Goal: Information Seeking & Learning: Learn about a topic

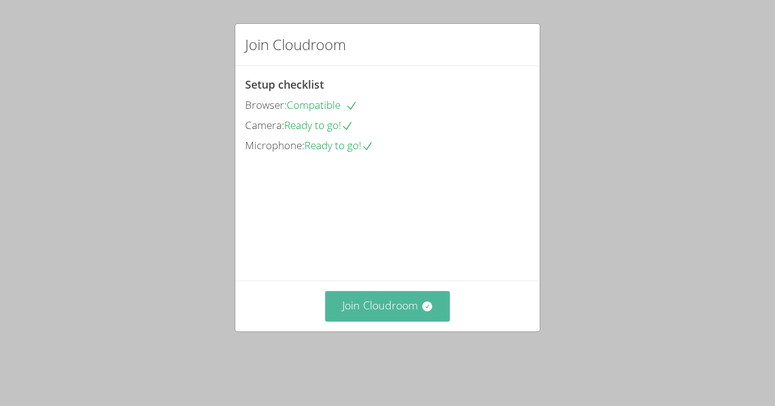
click at [400, 318] on button "Join Cloudroom" at bounding box center [387, 306] width 125 height 30
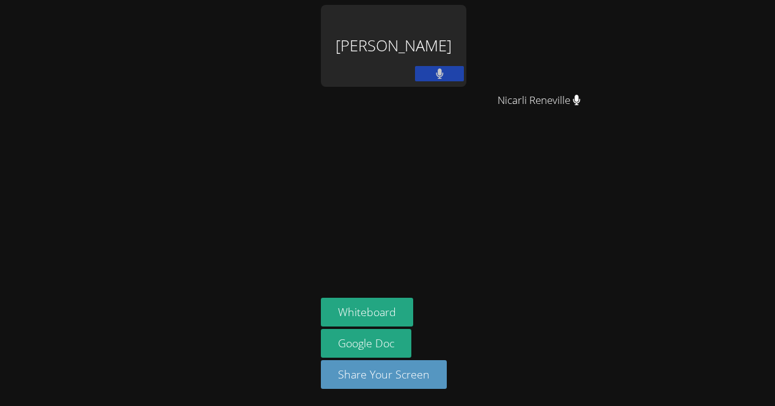
click at [474, 282] on aside "[PERSON_NAME] Nicarli Reneville Nicarli Reneville Whiteboard Google Doc Share Y…" at bounding box center [469, 203] width 306 height 406
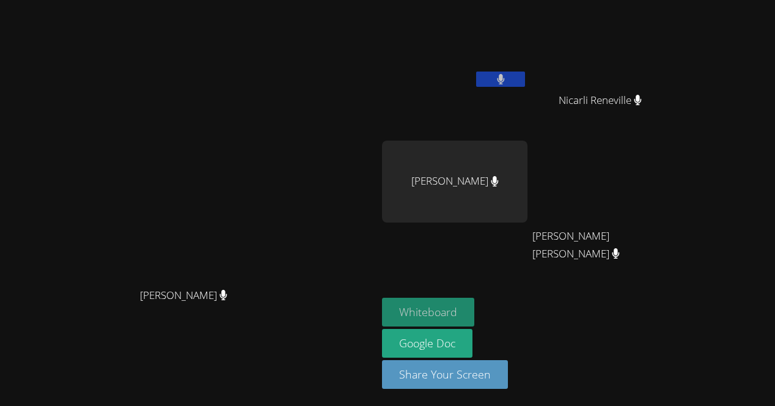
click at [474, 306] on button "Whiteboard" at bounding box center [428, 312] width 92 height 29
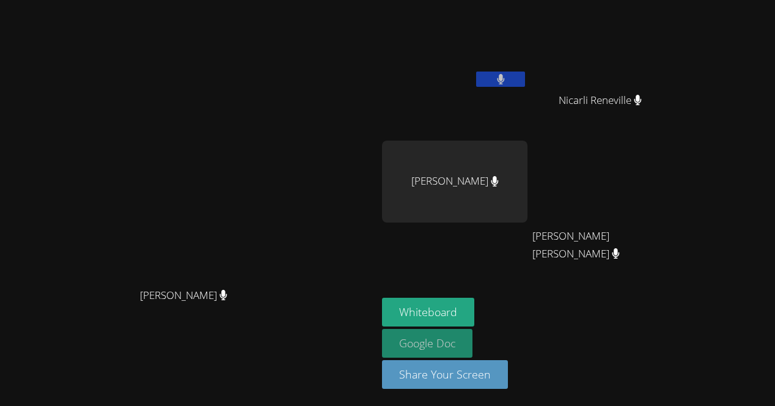
click at [472, 333] on link "Google Doc" at bounding box center [427, 343] width 90 height 29
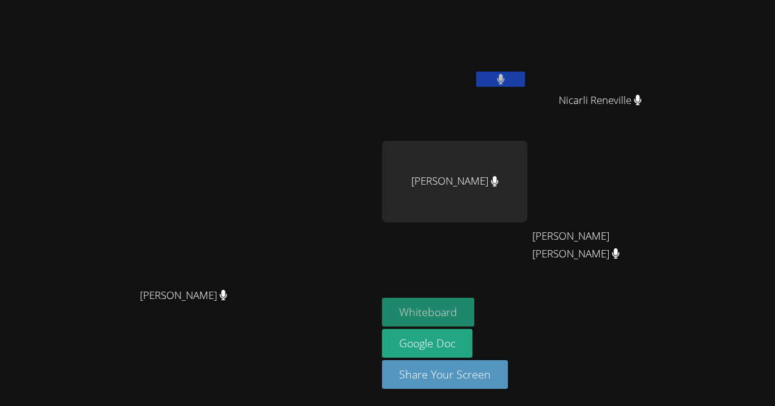
click at [474, 313] on button "Whiteboard" at bounding box center [428, 312] width 92 height 29
click at [474, 321] on button "Whiteboard" at bounding box center [428, 312] width 92 height 29
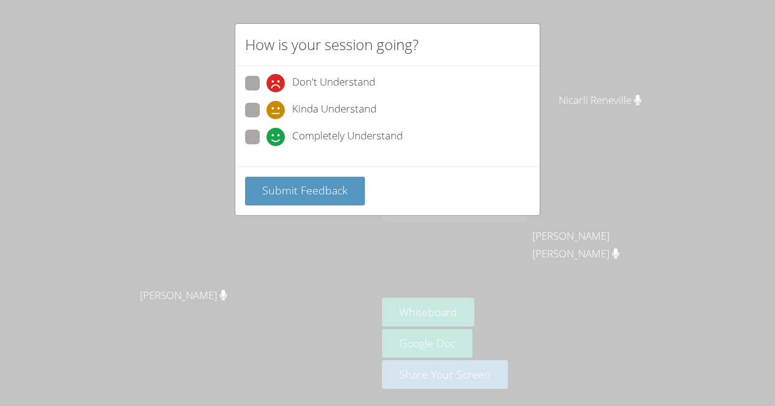
click at [261, 82] on label "Don't Understand" at bounding box center [310, 84] width 130 height 17
click at [266, 82] on input "Don't Understand" at bounding box center [271, 81] width 10 height 10
radio input "true"
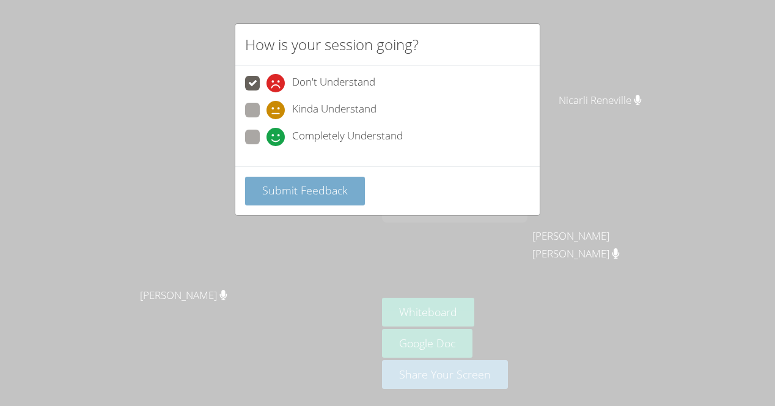
click at [307, 183] on span "Submit Feedback" at bounding box center [305, 190] width 86 height 15
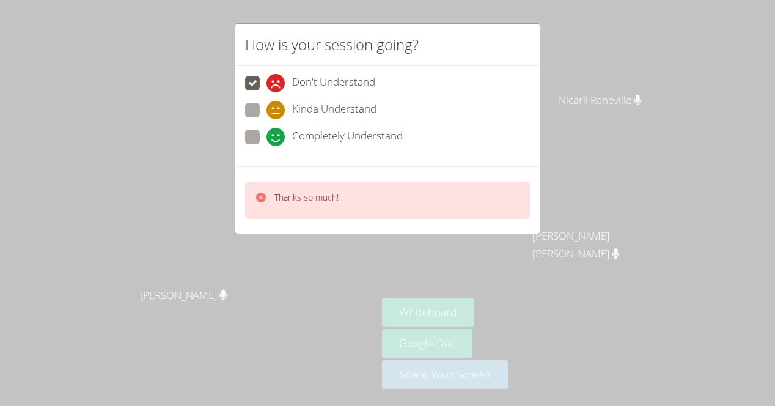
click at [330, 224] on div "Thanks so much!" at bounding box center [387, 199] width 304 height 67
click at [316, 201] on p "Thanks so much!" at bounding box center [306, 197] width 64 height 12
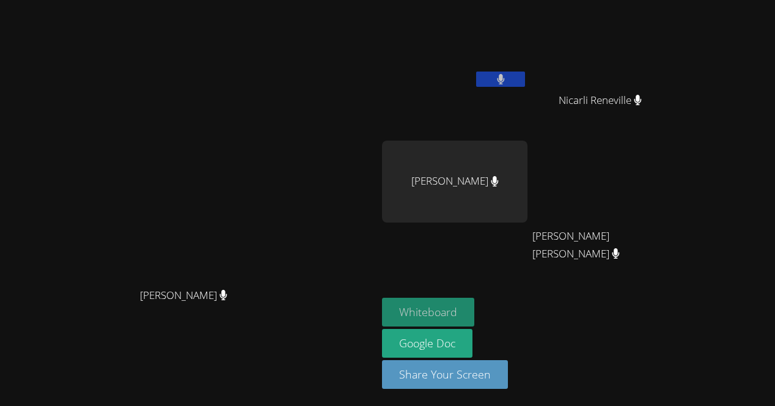
click at [474, 301] on button "Whiteboard" at bounding box center [428, 312] width 92 height 29
